Goal: Transaction & Acquisition: Subscribe to service/newsletter

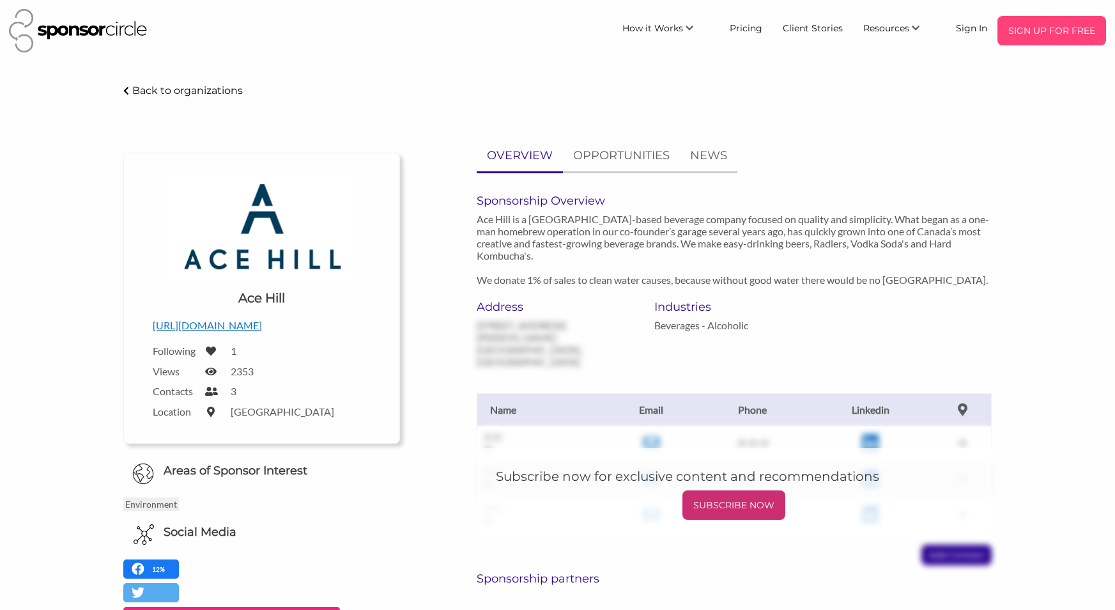
click at [1079, 20] on body "SIGN UP FOR FREE How it Works For Suppliers and Sponsors For Events and Sports …" at bounding box center [557, 305] width 1115 height 610
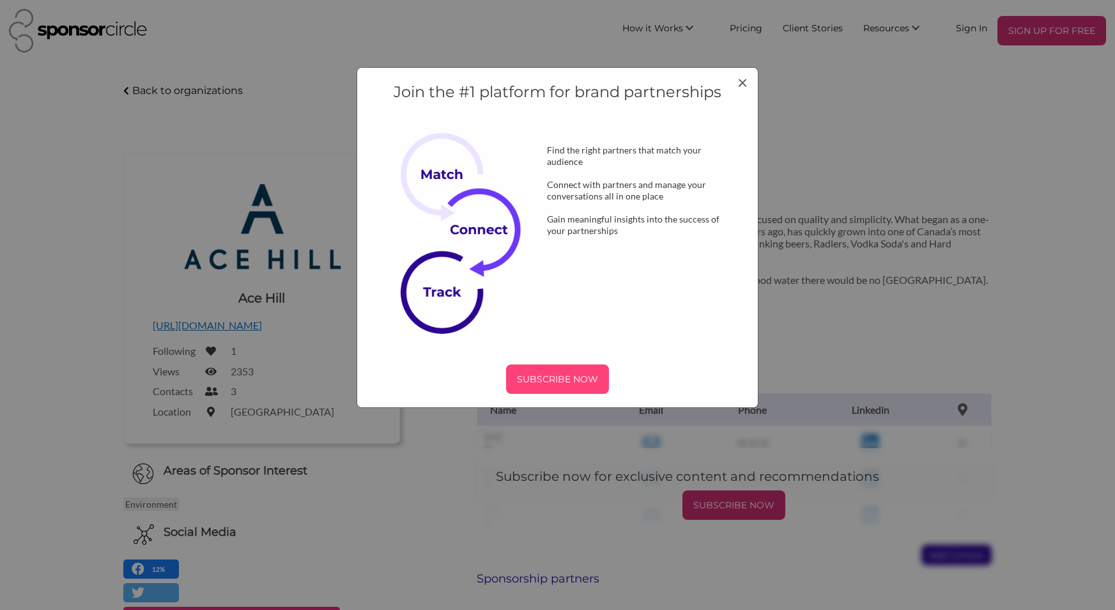
click at [553, 378] on p "SUBSCRIBE NOW" at bounding box center [557, 378] width 93 height 19
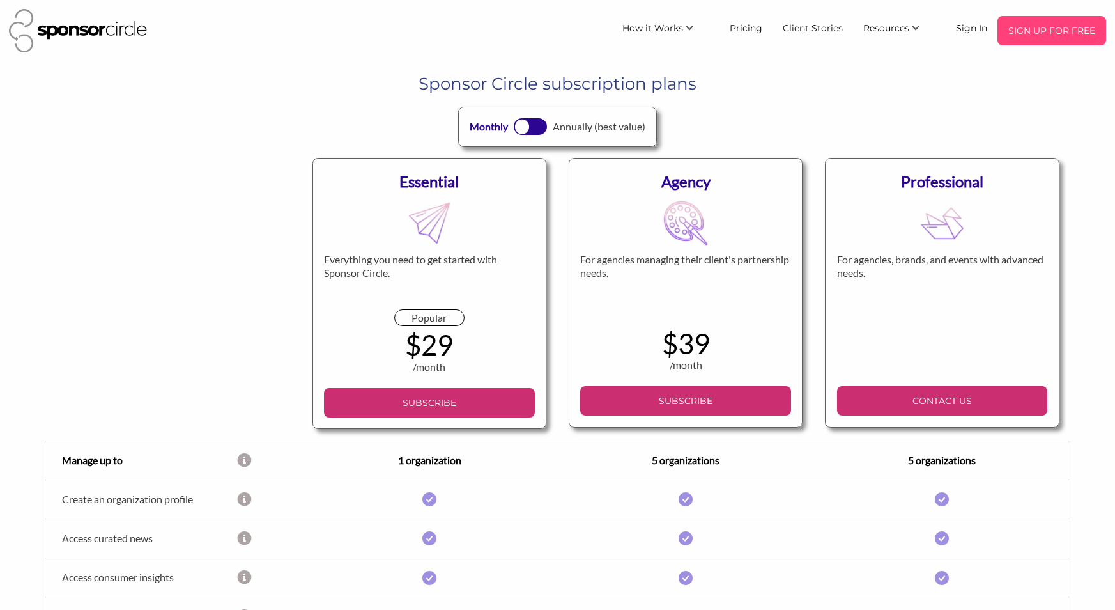
click at [1064, 35] on p "SIGN UP FOR FREE" at bounding box center [1051, 30] width 98 height 19
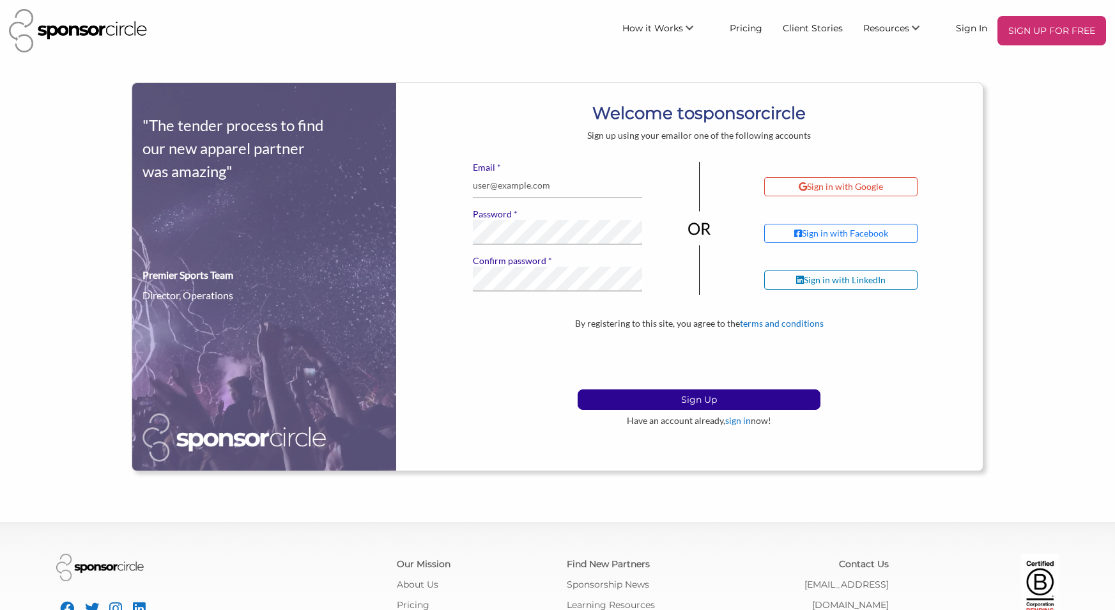
click at [566, 201] on div "* Email * Password * Confirm password If you see this, leave it blank Body" at bounding box center [557, 232] width 189 height 141
click at [565, 180] on input "* Email" at bounding box center [558, 185] width 170 height 25
type input "arajak@firmcapital.com"
click at [672, 392] on p "Sign Up" at bounding box center [699, 399] width 242 height 19
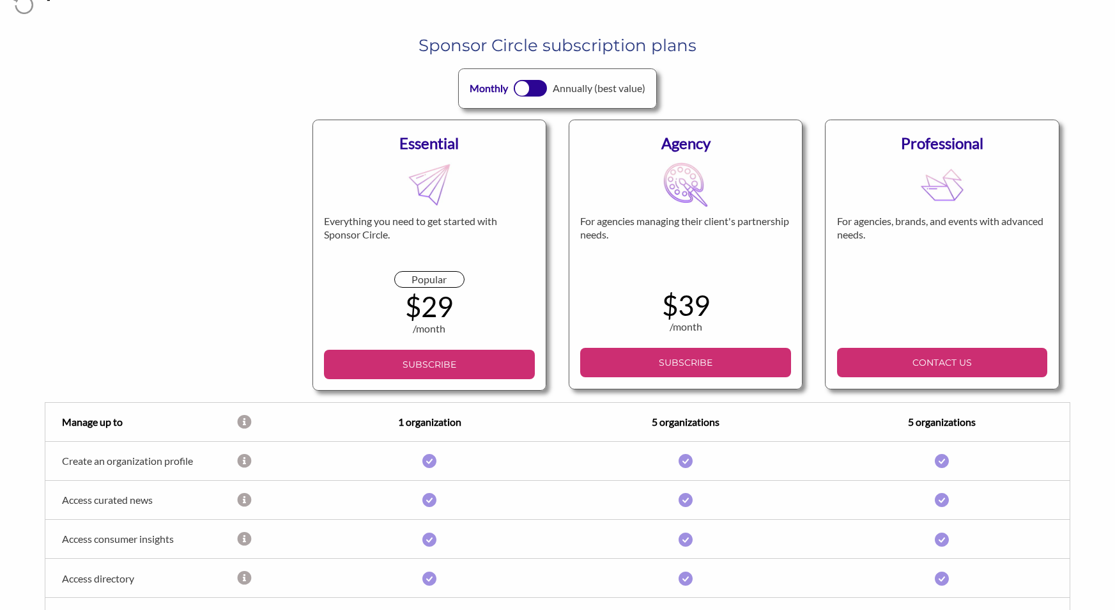
scroll to position [38, 0]
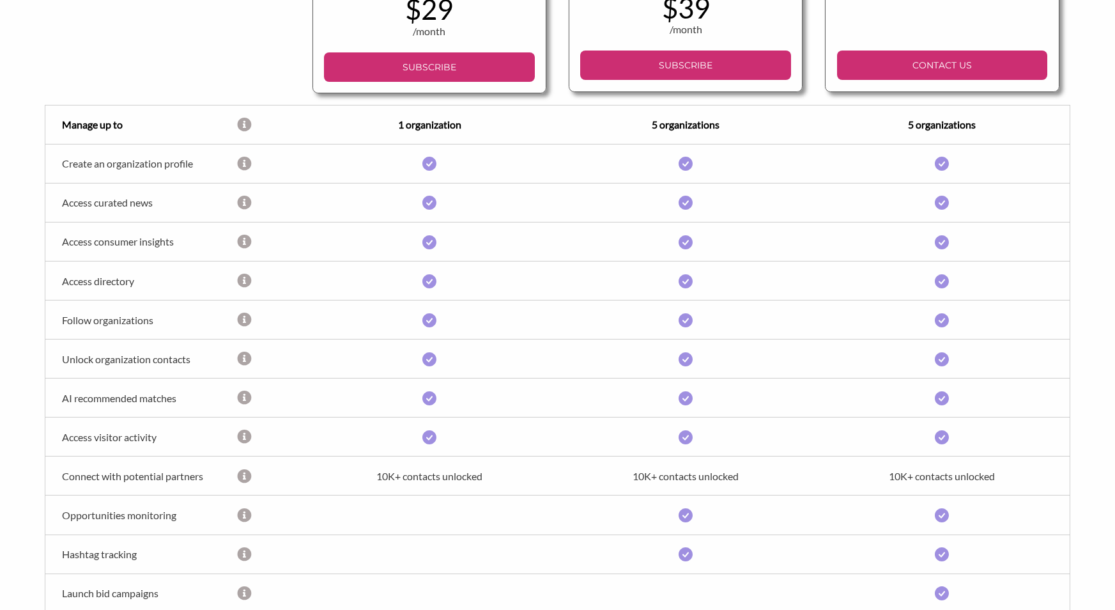
scroll to position [383, 0]
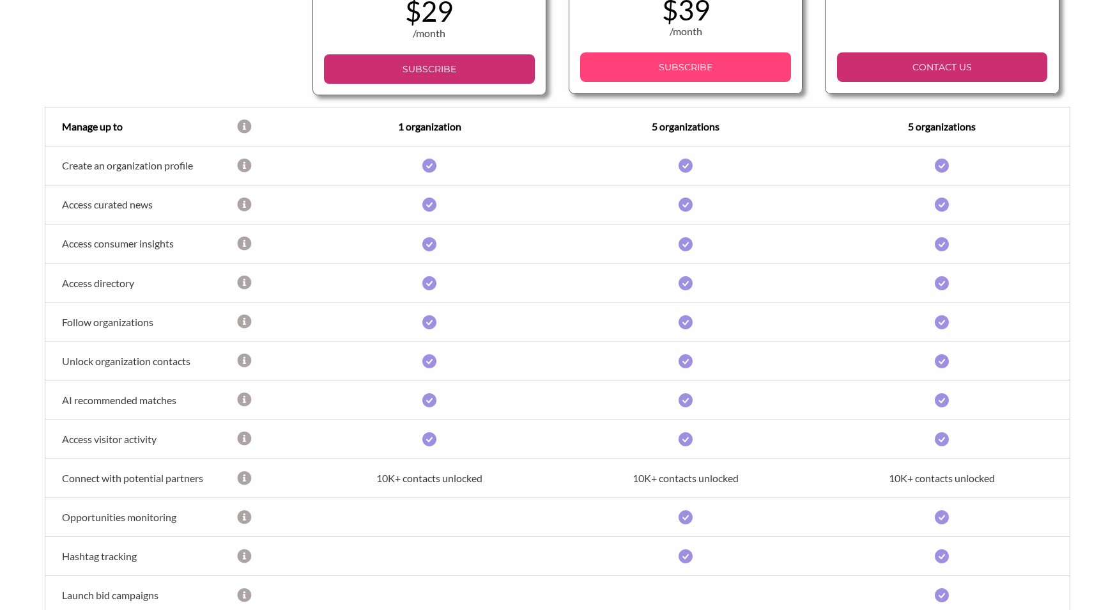
click at [736, 70] on p "SUBSCRIBE" at bounding box center [685, 67] width 201 height 19
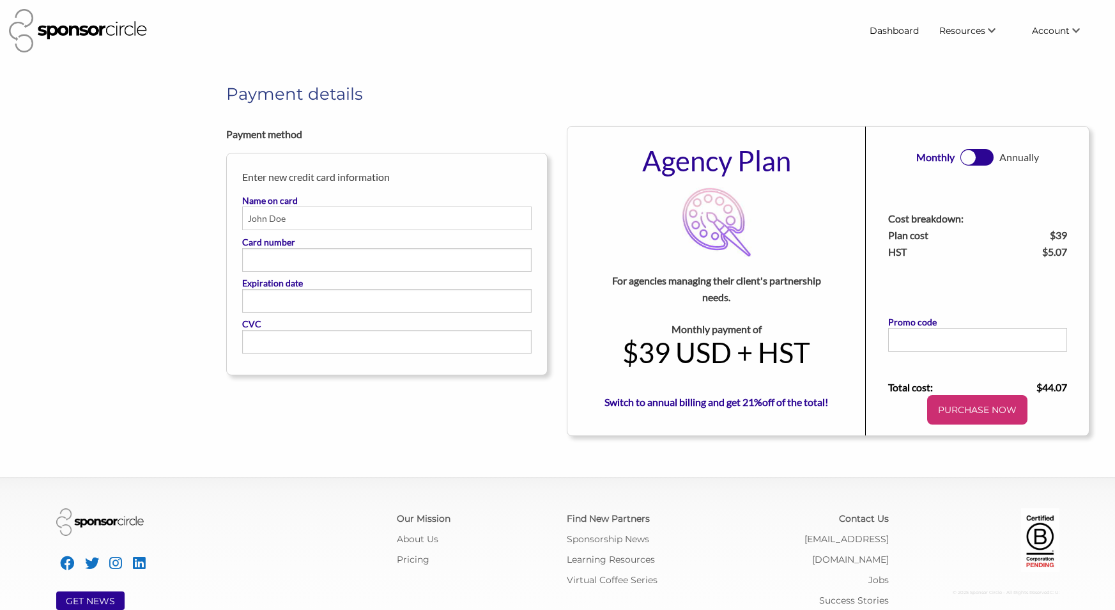
click at [385, 217] on input "Name on card" at bounding box center [386, 218] width 289 height 24
type input "alexandra rajak"
click at [358, 254] on div at bounding box center [387, 259] width 278 height 11
click at [358, 254] on input "Card number" at bounding box center [387, 254] width 278 height 1
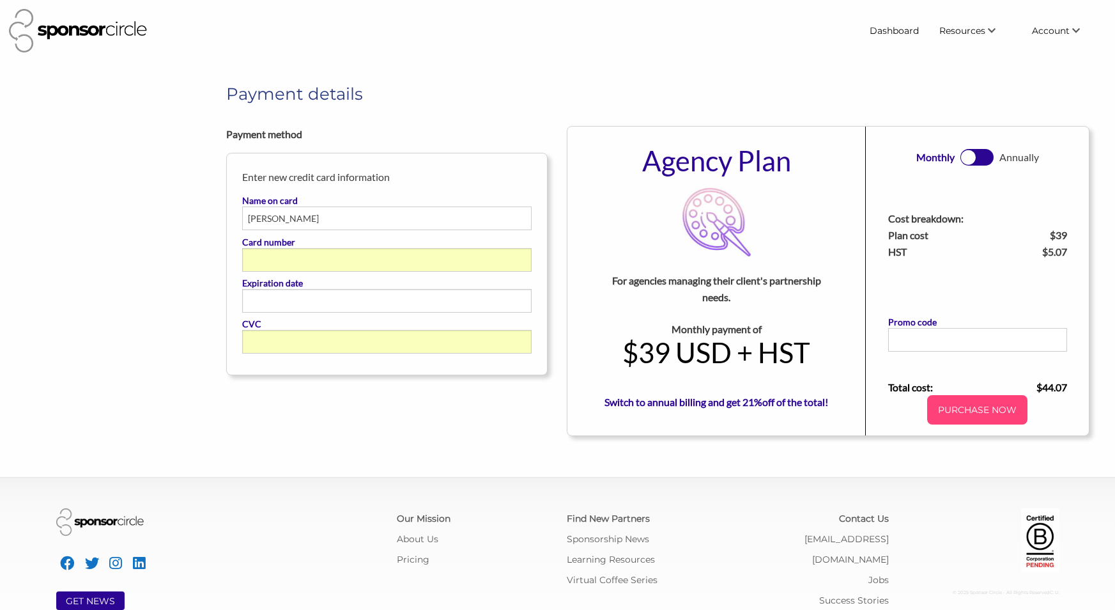
click at [953, 415] on p "PURCHASE NOW" at bounding box center [977, 409] width 90 height 19
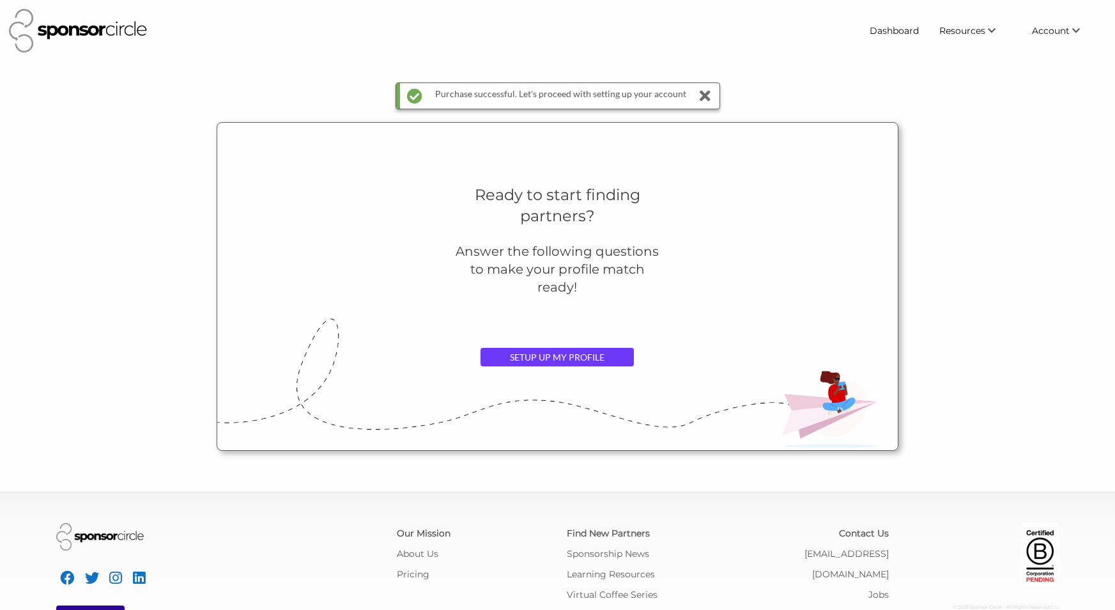
click at [539, 358] on link "SETUP UP MY PROFILE" at bounding box center [556, 357] width 153 height 19
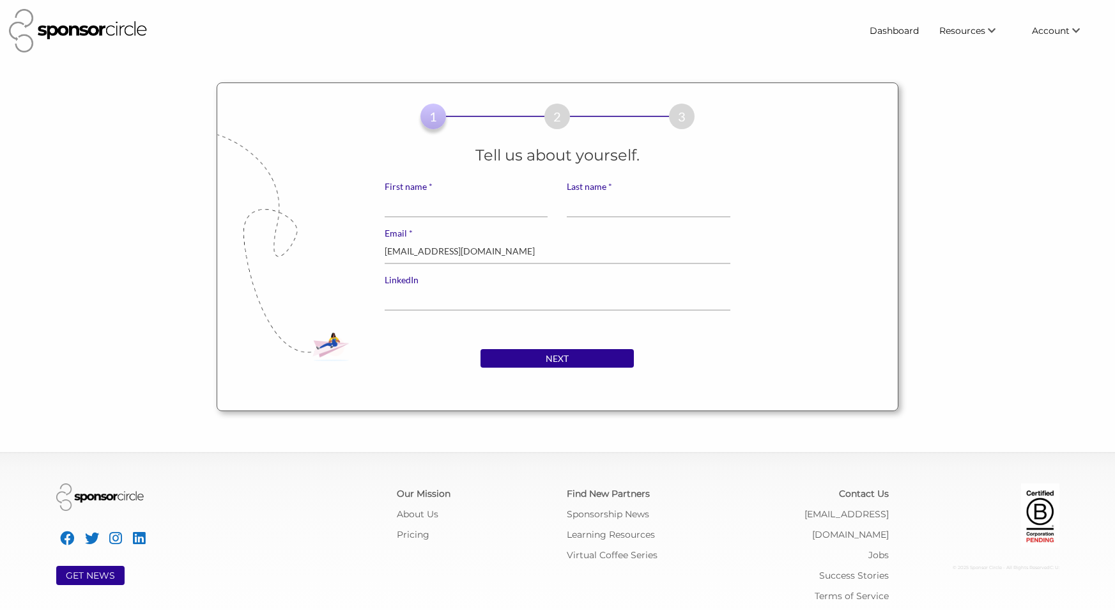
click at [539, 358] on input "NEXT" at bounding box center [556, 358] width 153 height 19
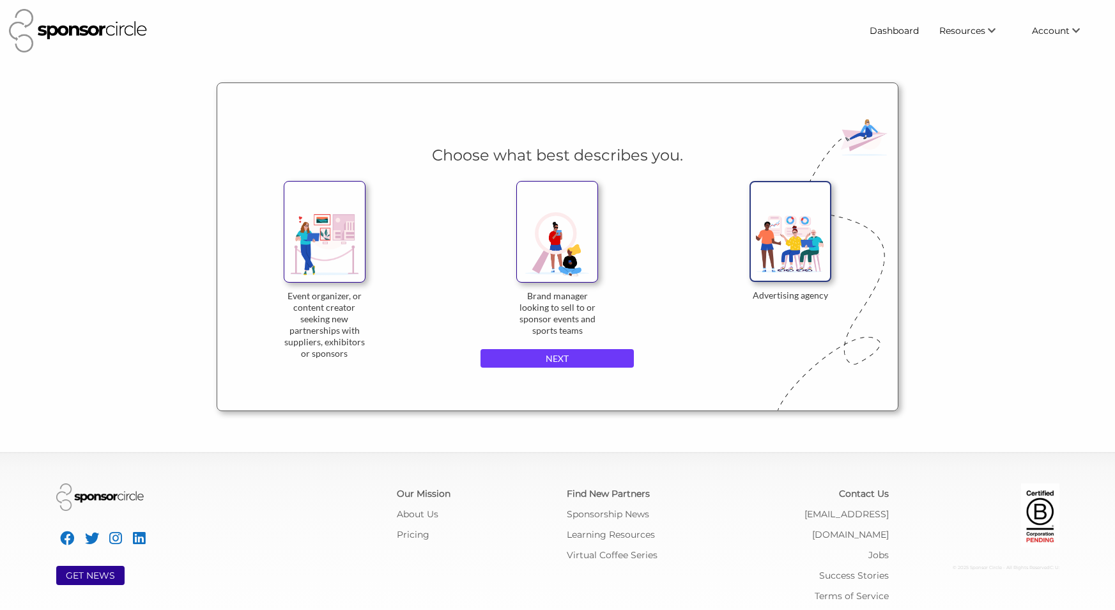
click at [579, 362] on input "NEXT" at bounding box center [556, 358] width 153 height 19
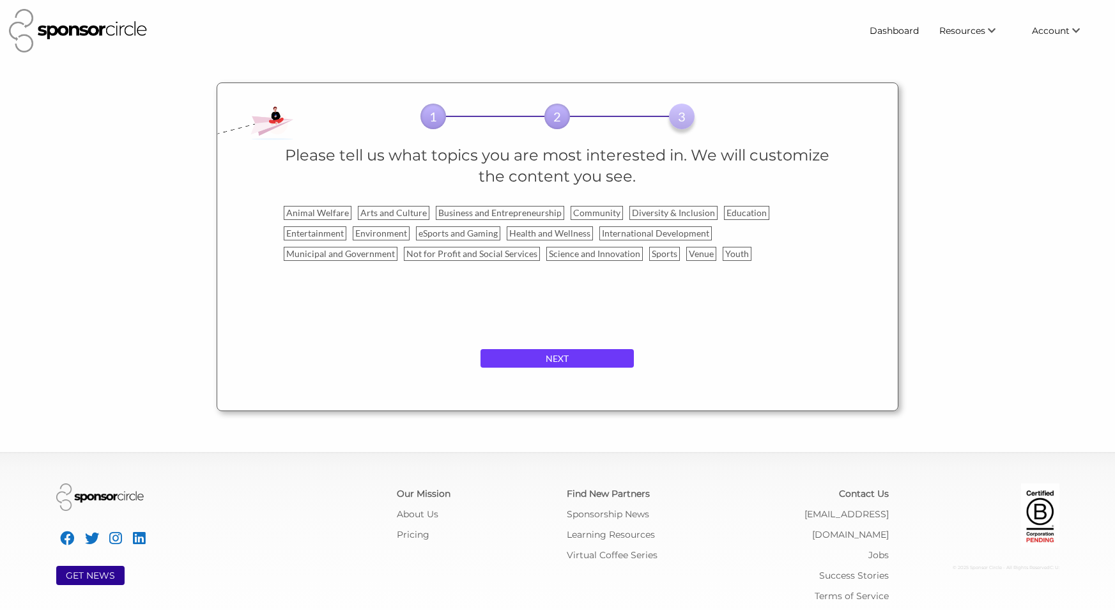
click at [573, 352] on input "NEXT" at bounding box center [556, 358] width 153 height 19
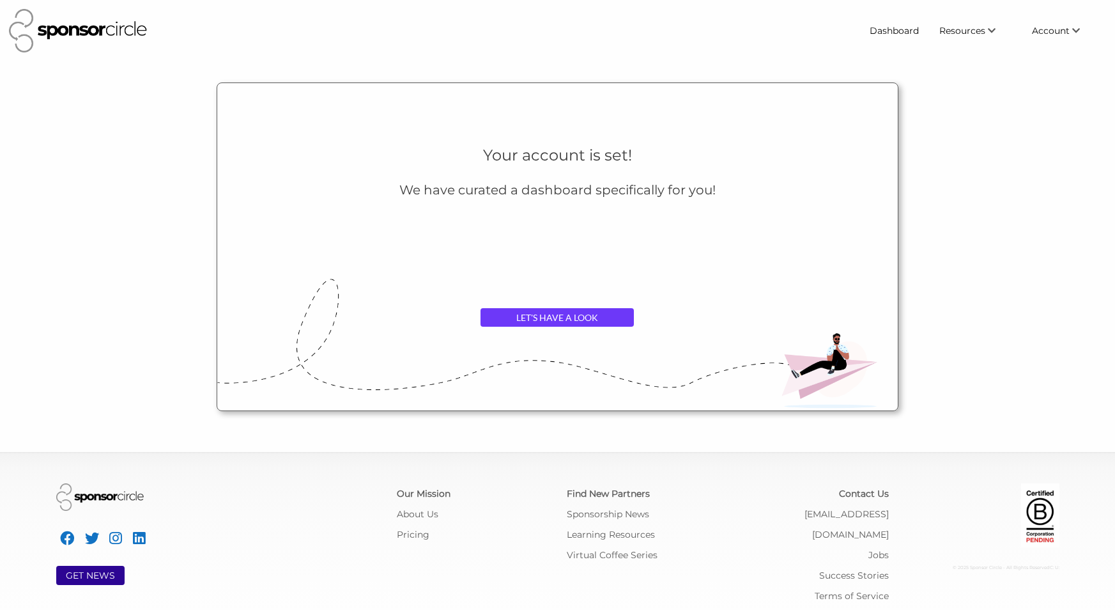
click at [566, 316] on link "LET'S HAVE A LOOK" at bounding box center [556, 317] width 153 height 19
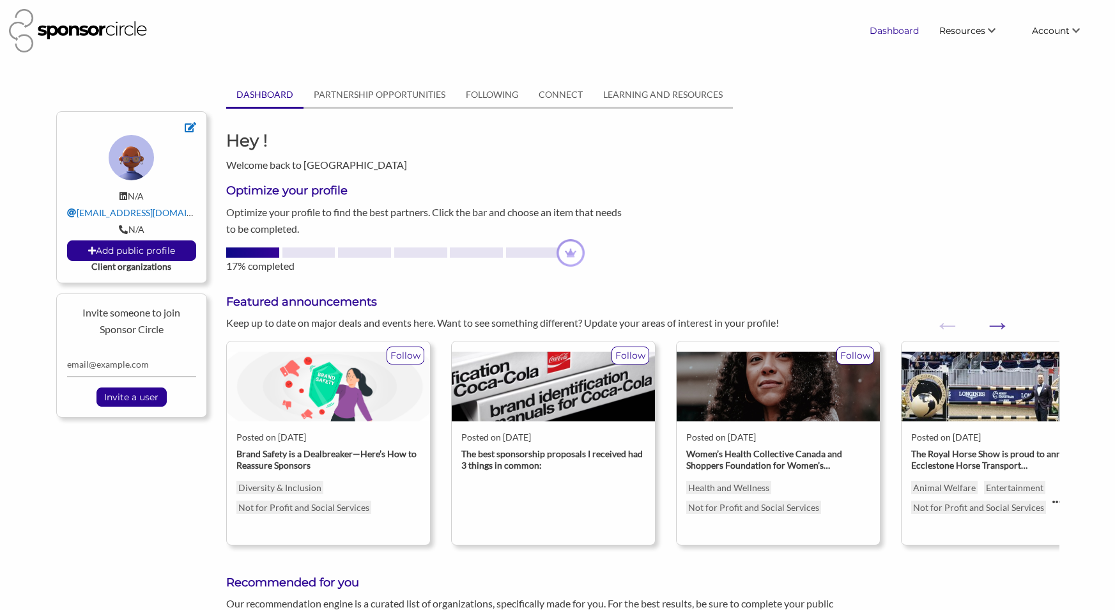
click at [897, 32] on link "Dashboard" at bounding box center [894, 30] width 70 height 23
click at [394, 97] on link "PARTNERSHIP OPPORTUNITIES" at bounding box center [379, 94] width 152 height 24
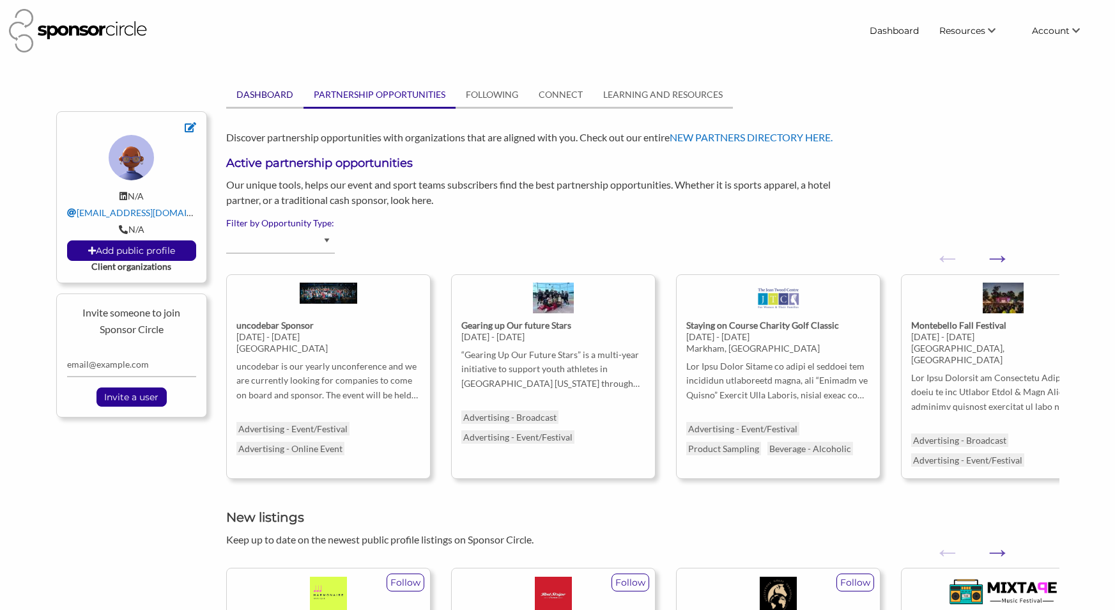
click at [265, 89] on link "DASHBOARD" at bounding box center [264, 94] width 77 height 24
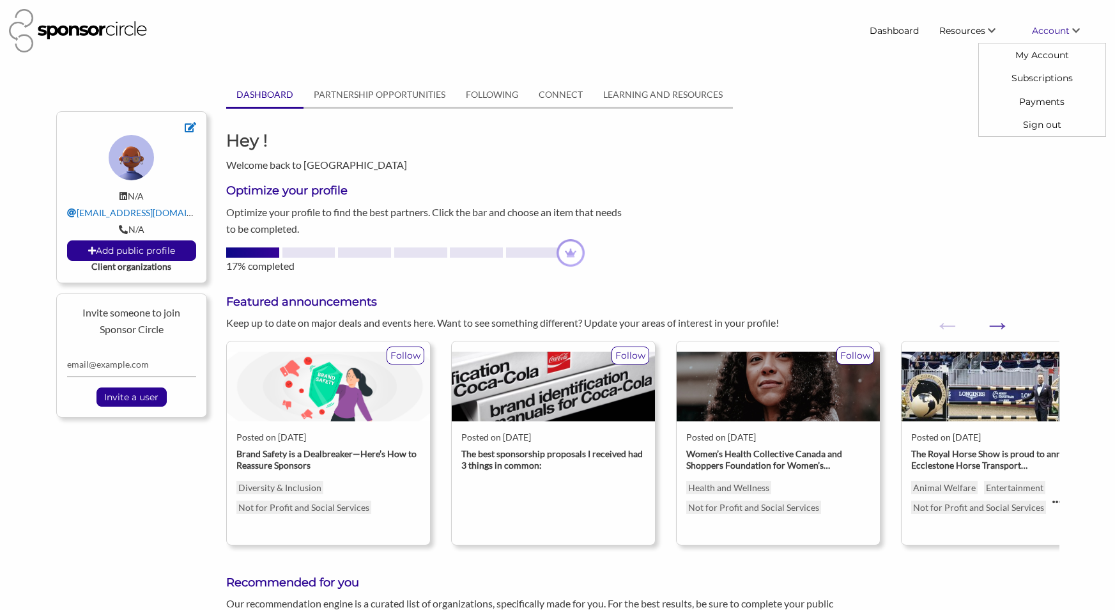
click at [1058, 29] on span "Account" at bounding box center [1051, 31] width 38 height 12
click at [1041, 53] on link "My Account" at bounding box center [1042, 54] width 127 height 23
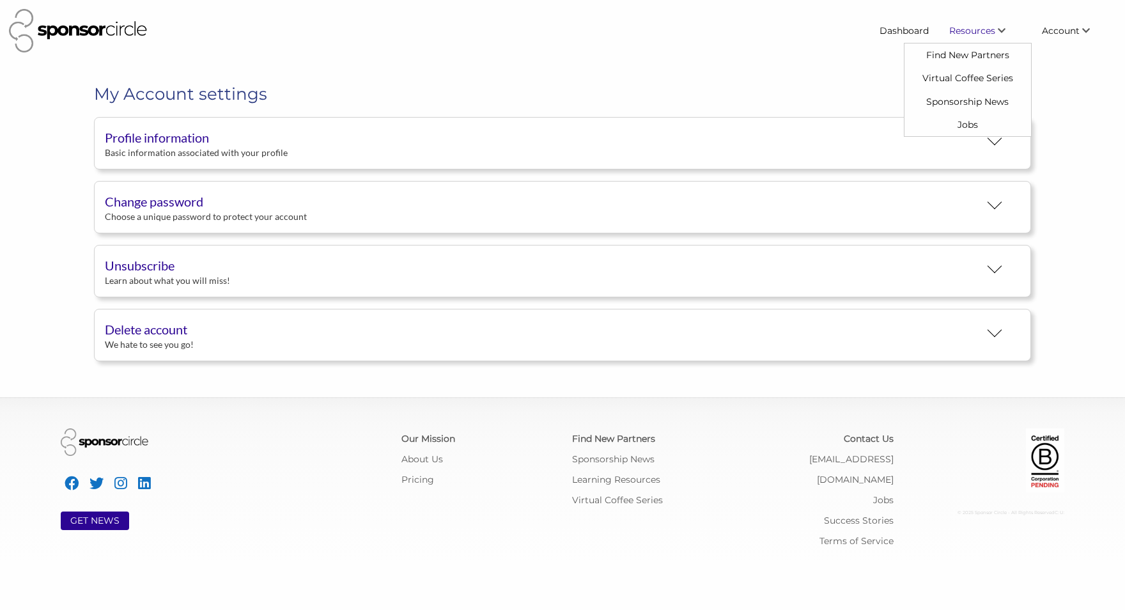
scroll to position [23, 0]
click at [909, 37] on link "Dashboard" at bounding box center [904, 30] width 70 height 23
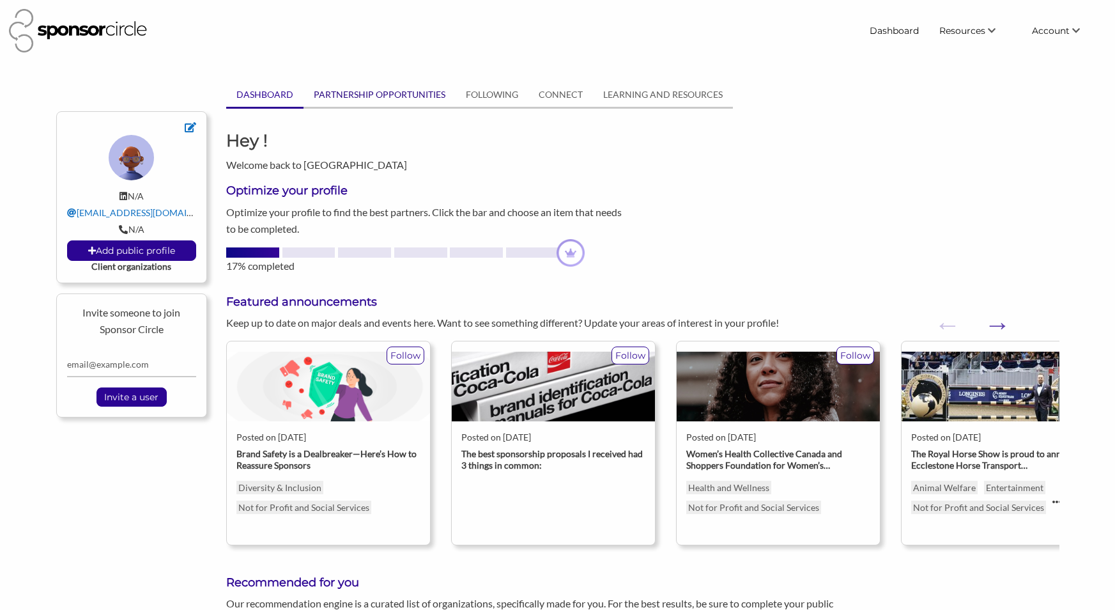
click at [403, 92] on link "PARTNERSHIP OPPORTUNITIES" at bounding box center [379, 94] width 152 height 24
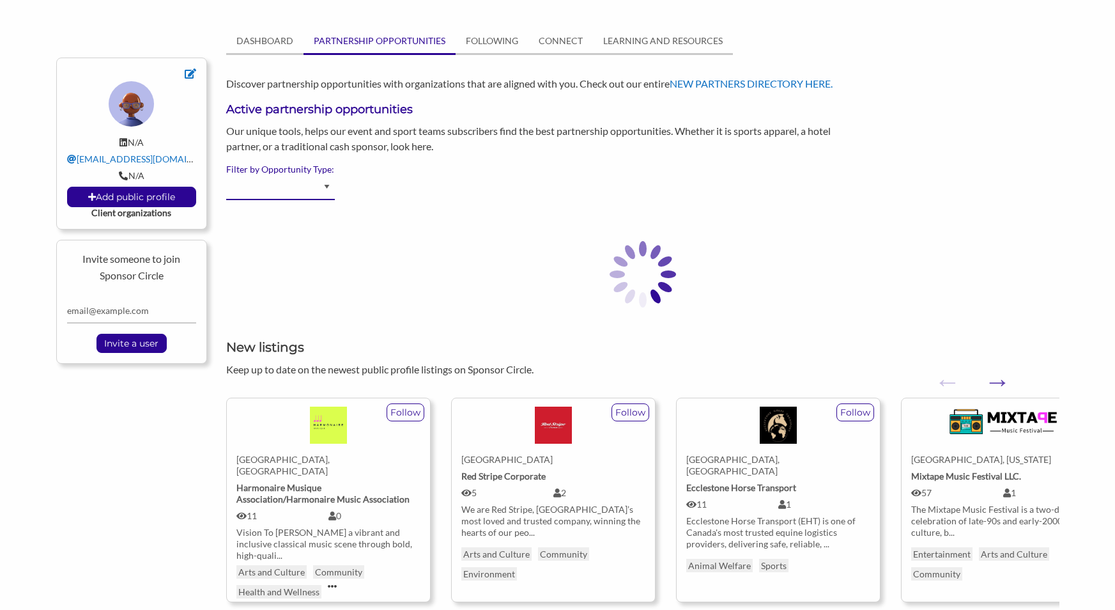
scroll to position [86, 0]
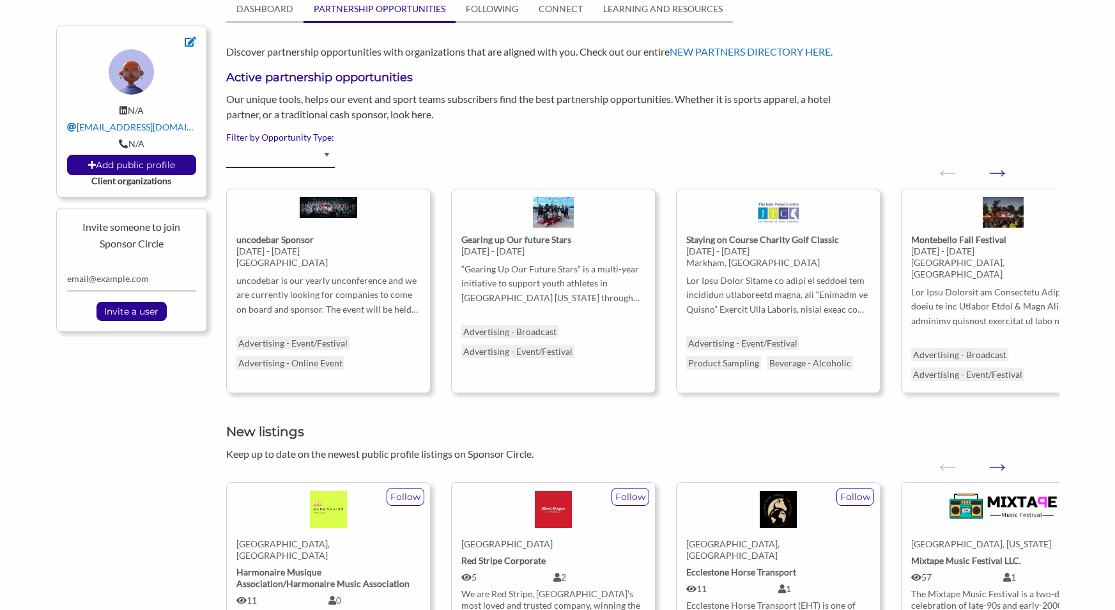
select select "Advertising - Social and Digital"
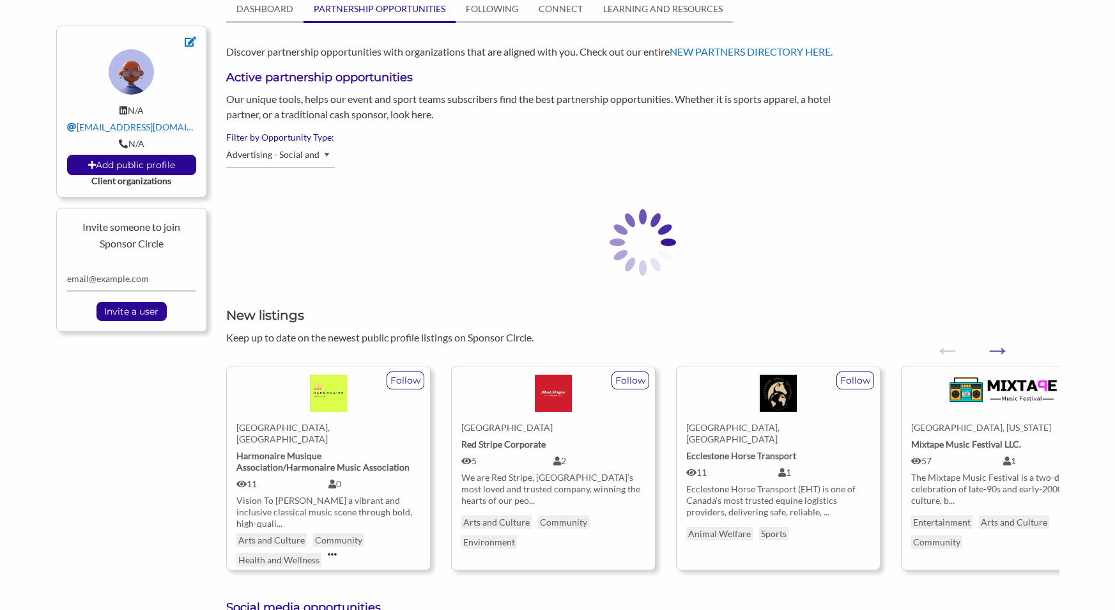
select select "Advertising - Social and Digital"
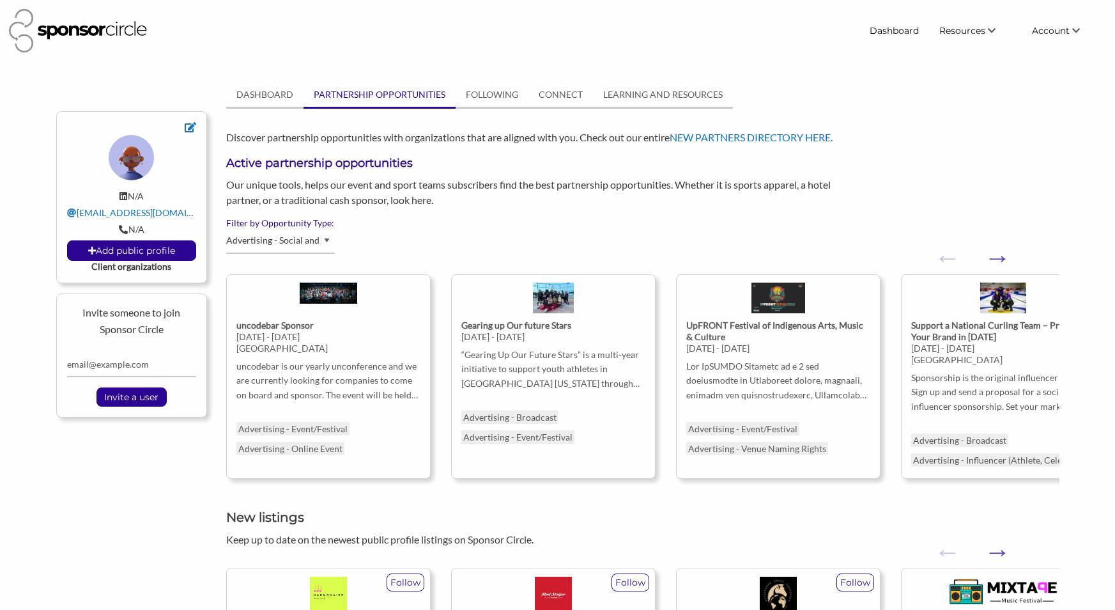
scroll to position [0, 0]
click at [886, 28] on link "Dashboard" at bounding box center [894, 30] width 70 height 23
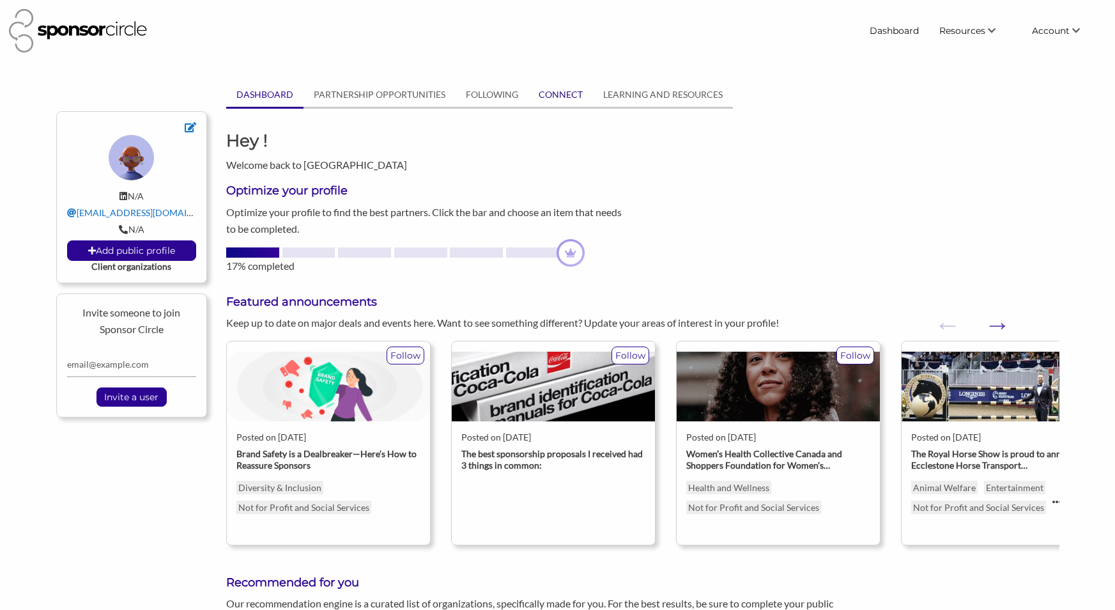
click at [548, 100] on link "CONNECT" at bounding box center [560, 94] width 65 height 24
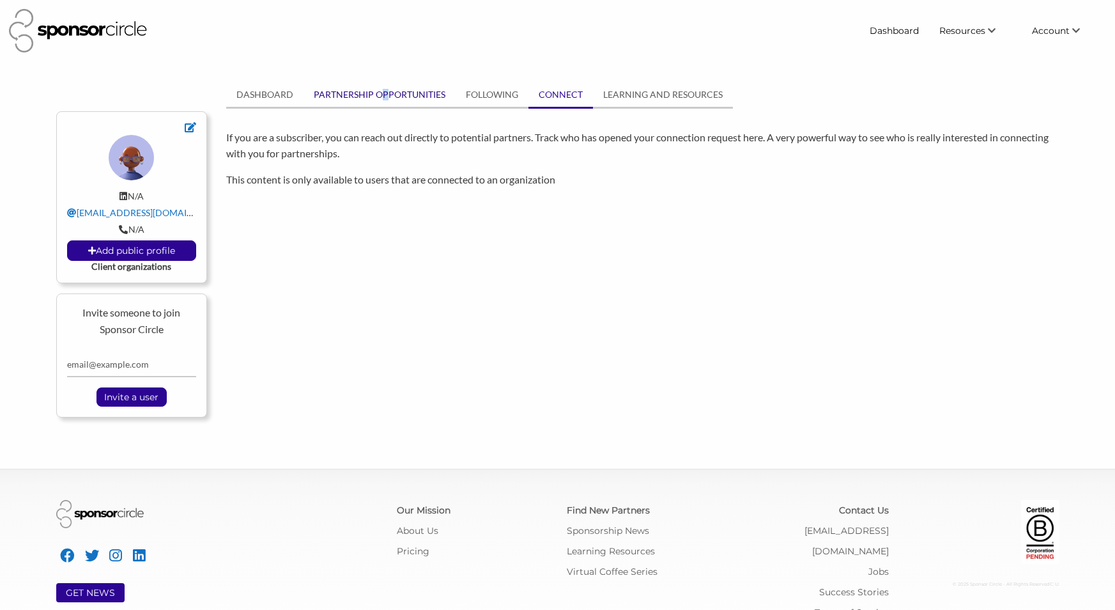
click at [383, 98] on link "PARTNERSHIP OPPORTUNITIES" at bounding box center [379, 94] width 152 height 24
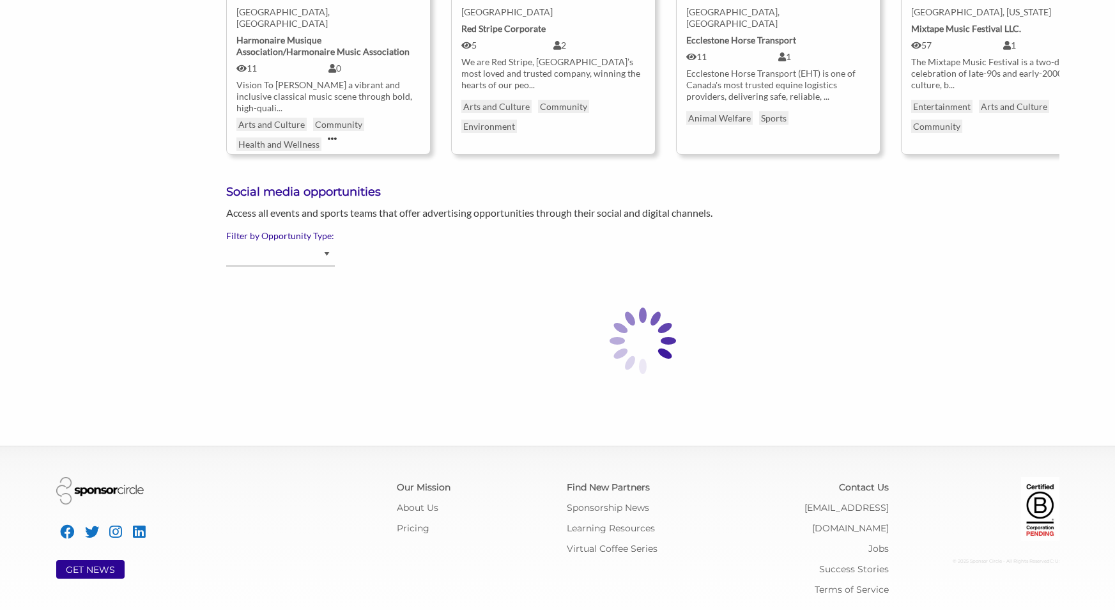
scroll to position [500, 0]
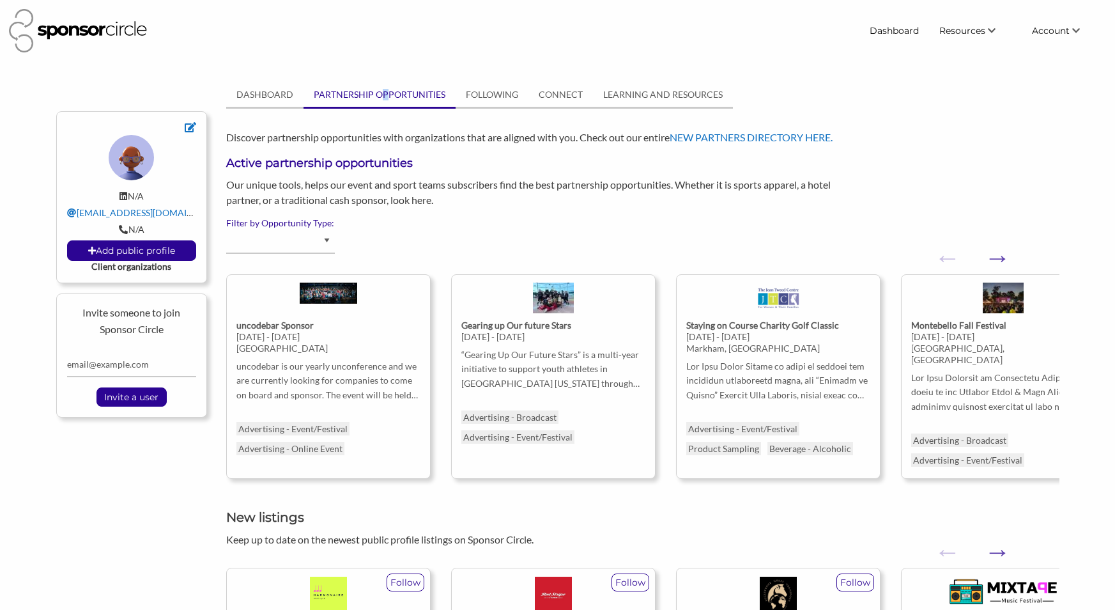
scroll to position [0, 0]
click at [1040, 29] on span "Account" at bounding box center [1051, 31] width 38 height 12
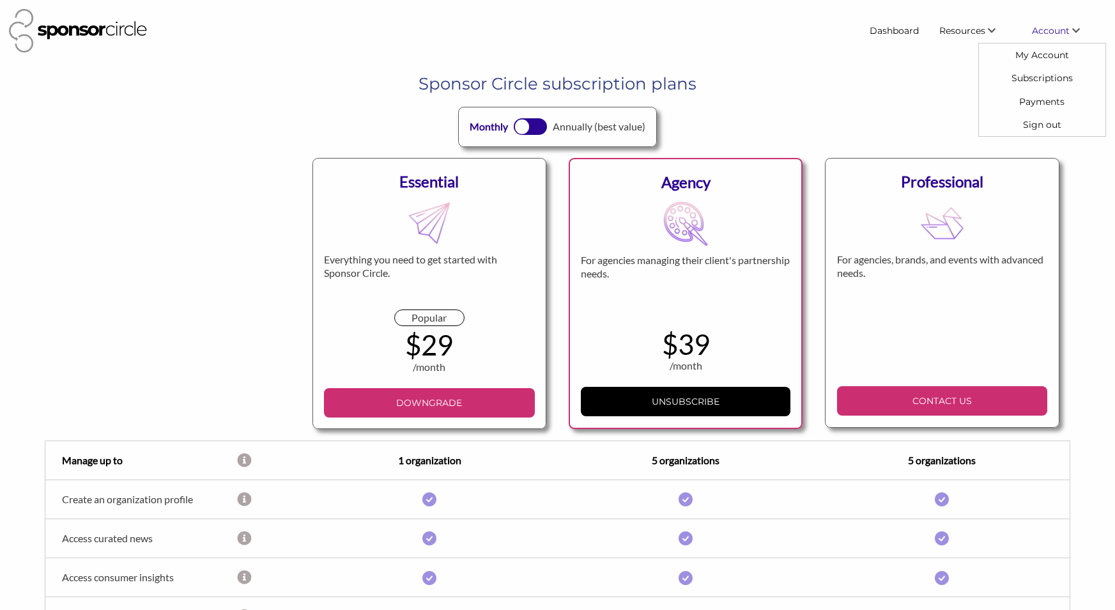
click at [1047, 30] on span "Account" at bounding box center [1051, 31] width 38 height 12
click at [1041, 59] on link "My Account" at bounding box center [1042, 54] width 127 height 23
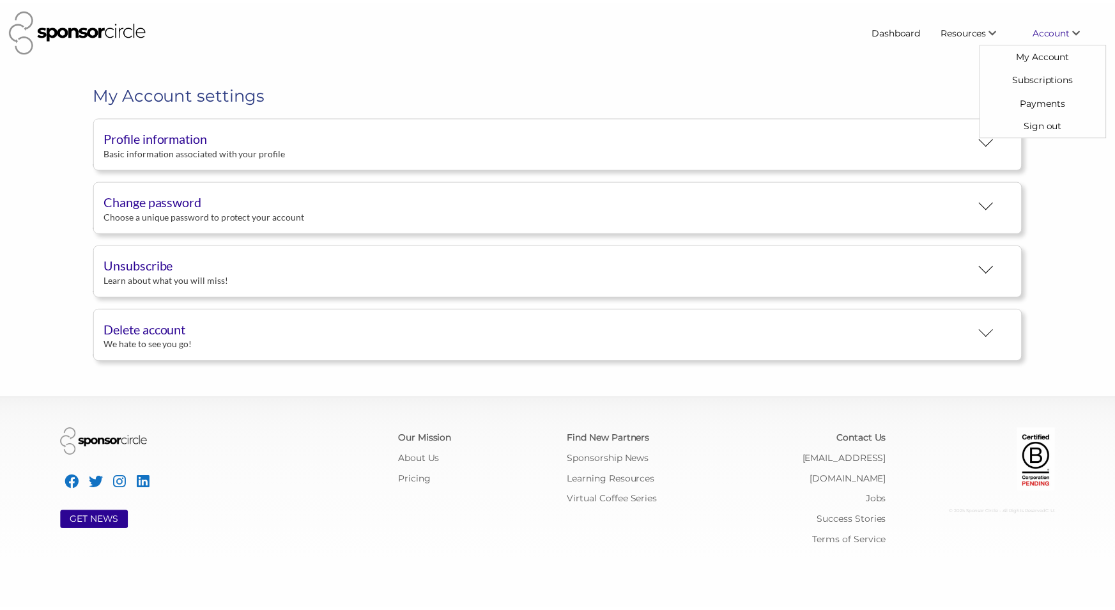
scroll to position [23, 0]
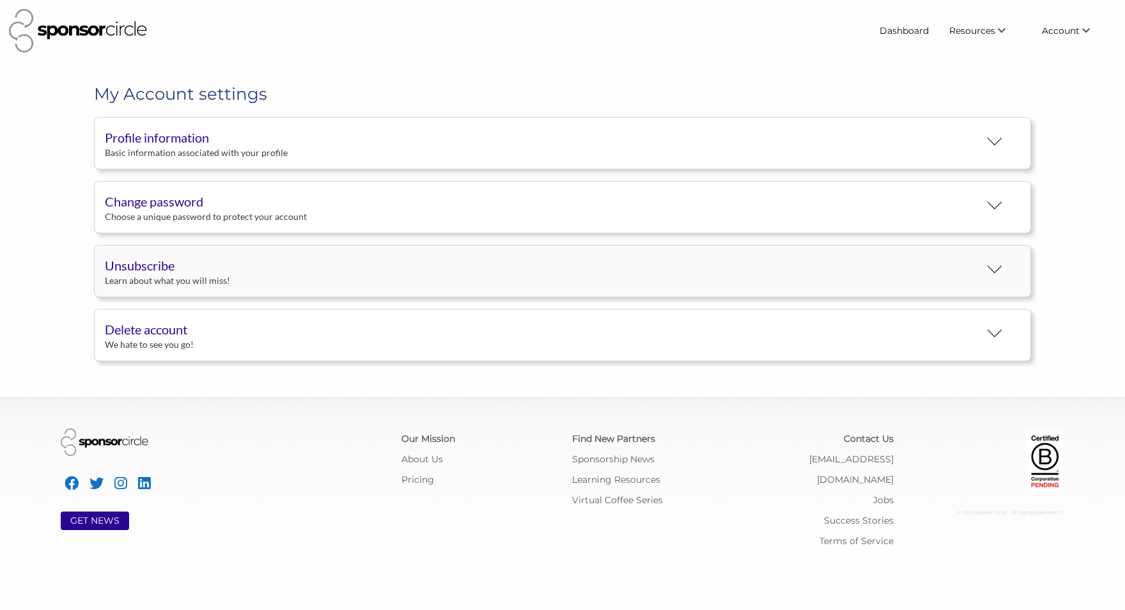
click at [359, 270] on button "Unsubscribe Learn about what you will miss!" at bounding box center [562, 271] width 937 height 52
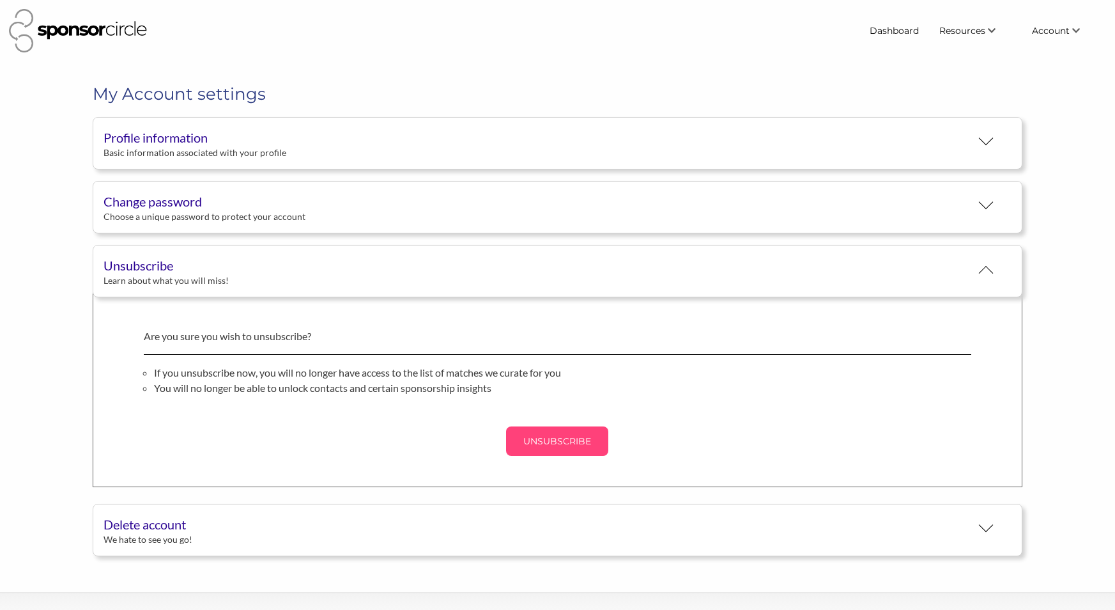
click at [521, 433] on p "UNSUBSCRIBE" at bounding box center [557, 440] width 92 height 19
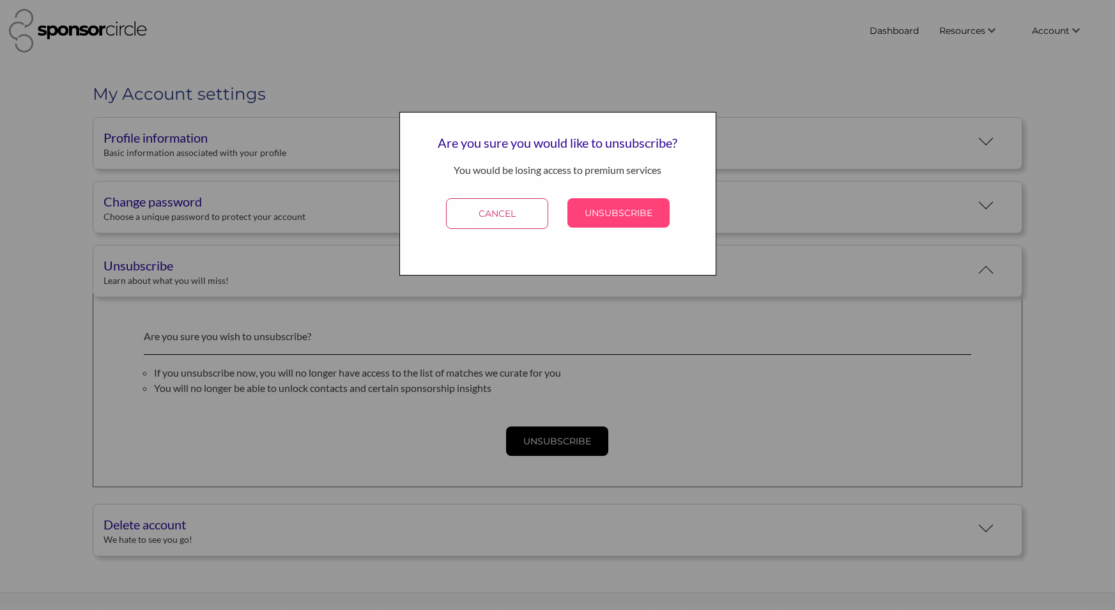
click at [585, 211] on p "UNSUBSCRIBE" at bounding box center [618, 212] width 92 height 19
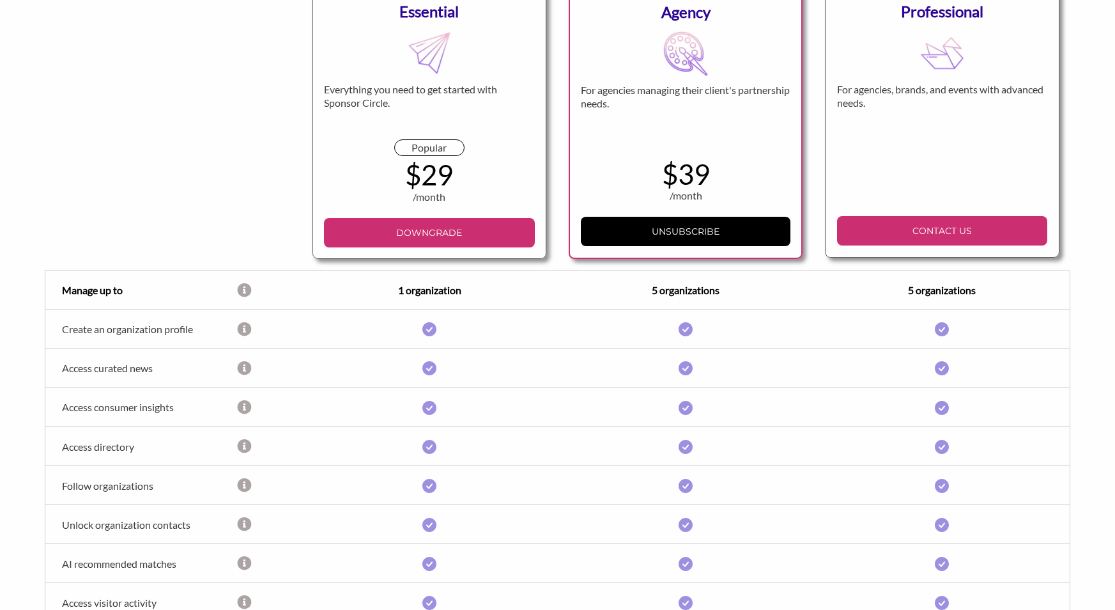
scroll to position [176, 1]
